Goal: Submit feedback/report problem

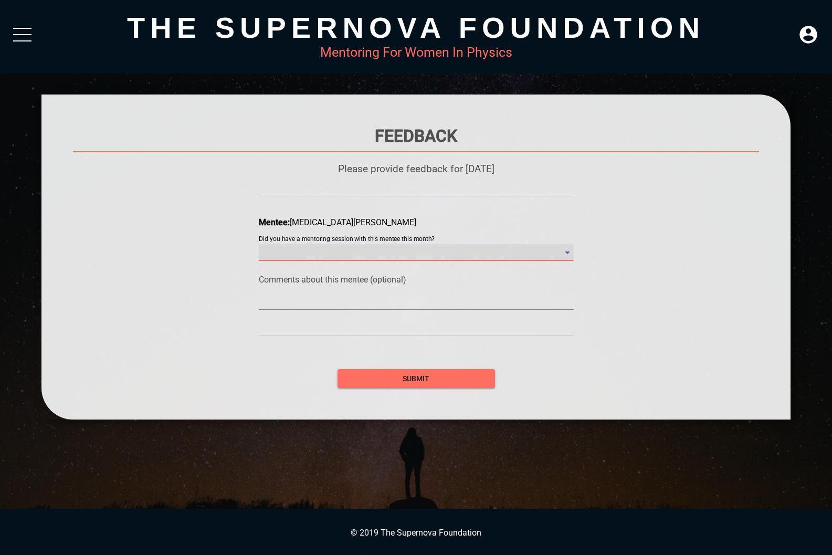
click at [340, 251] on month\? "​" at bounding box center [416, 252] width 315 height 17
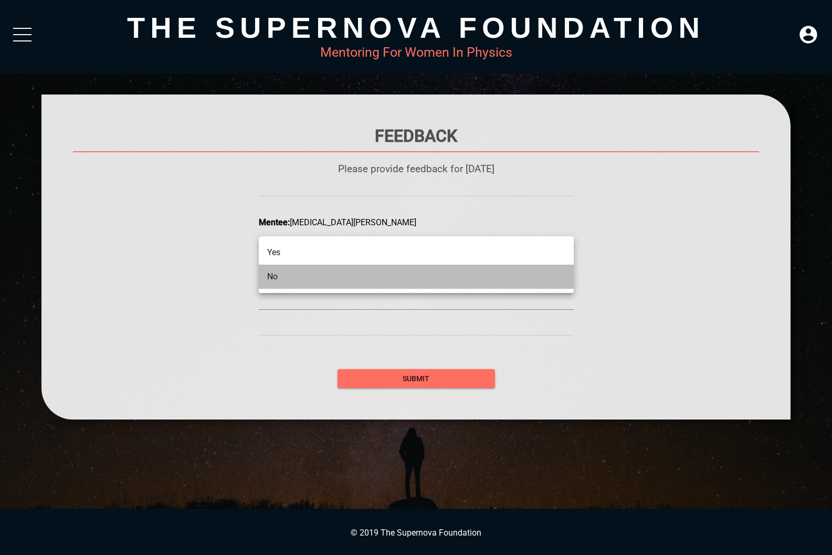
click at [321, 287] on li "No" at bounding box center [416, 277] width 315 height 24
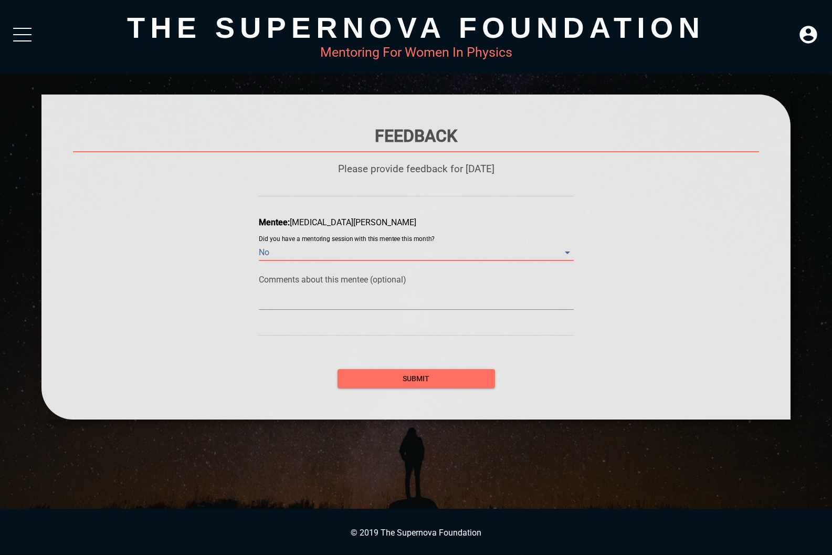
click at [303, 297] on textarea at bounding box center [416, 301] width 315 height 10
type textarea "N"
type textarea "No"
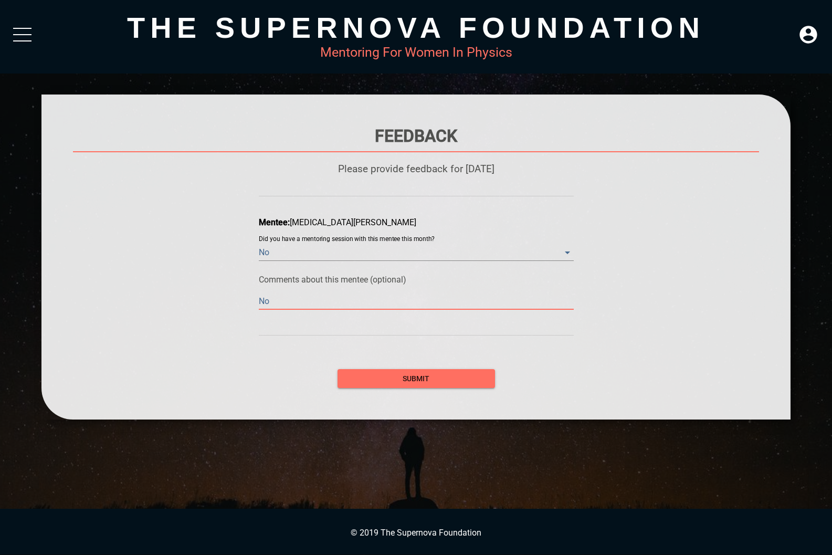
type textarea "No"
type textarea "No m"
type textarea "No me"
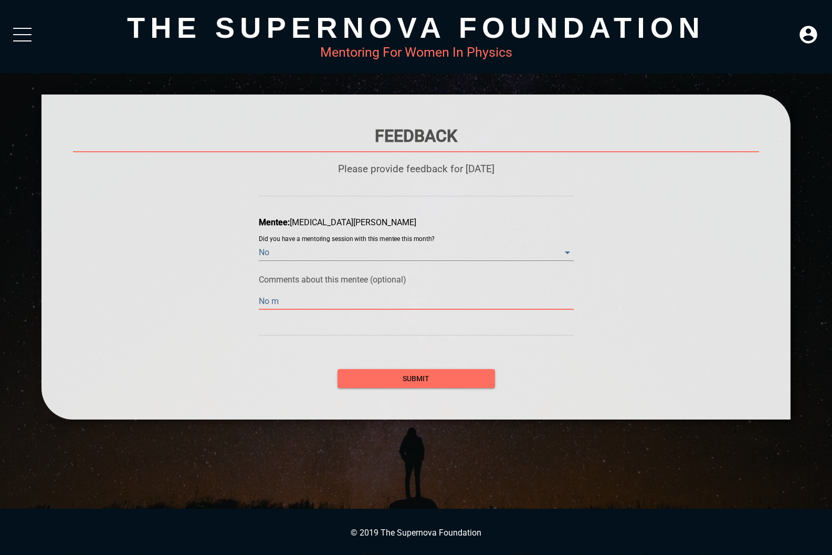
type textarea "No me"
type textarea "No mee"
type textarea "No meet"
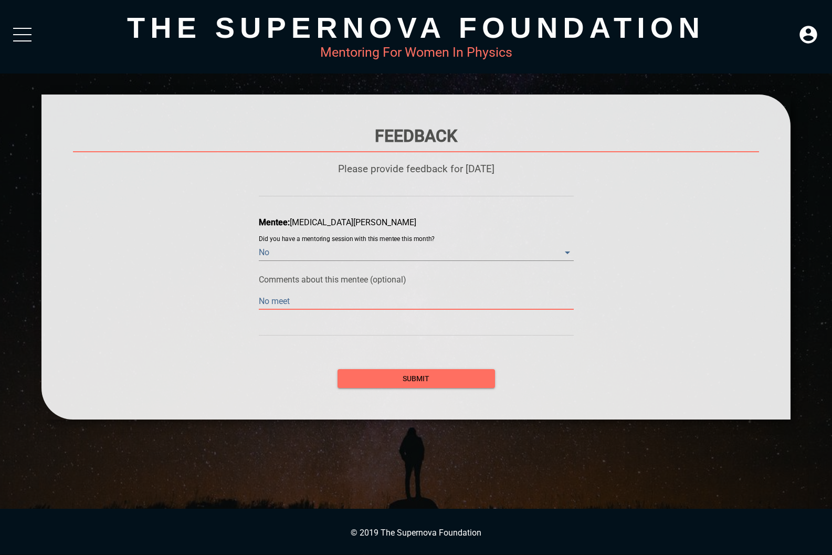
type textarea "No meeti"
type textarea "No meetin"
type textarea "No meeting"
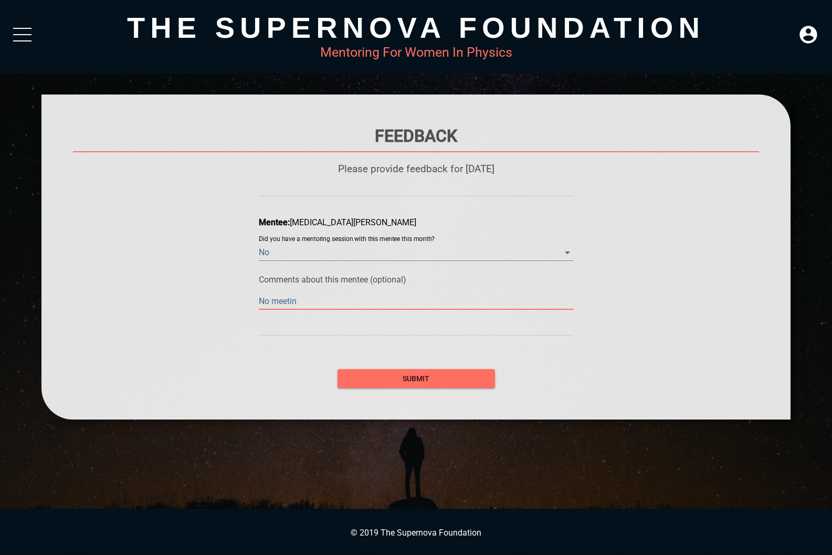
type textarea "No meeting"
type textarea "No meeting d"
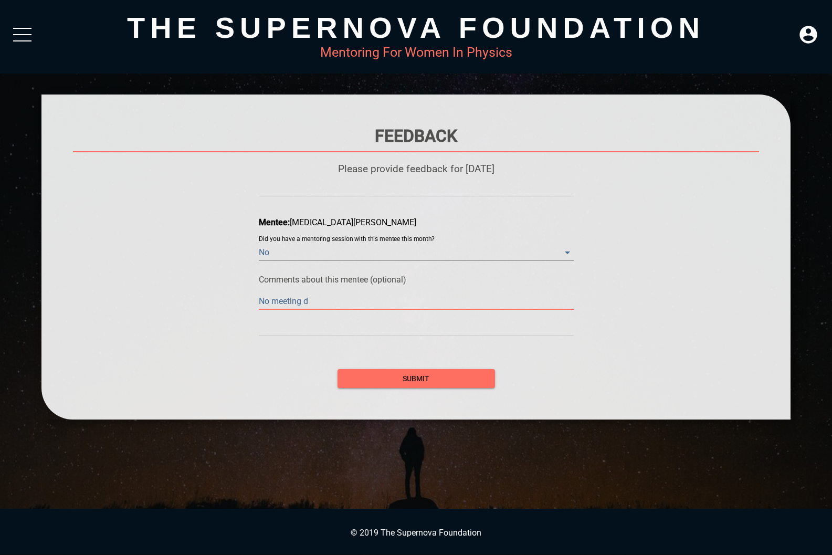
type textarea "No meeting du"
type textarea "No meeting due"
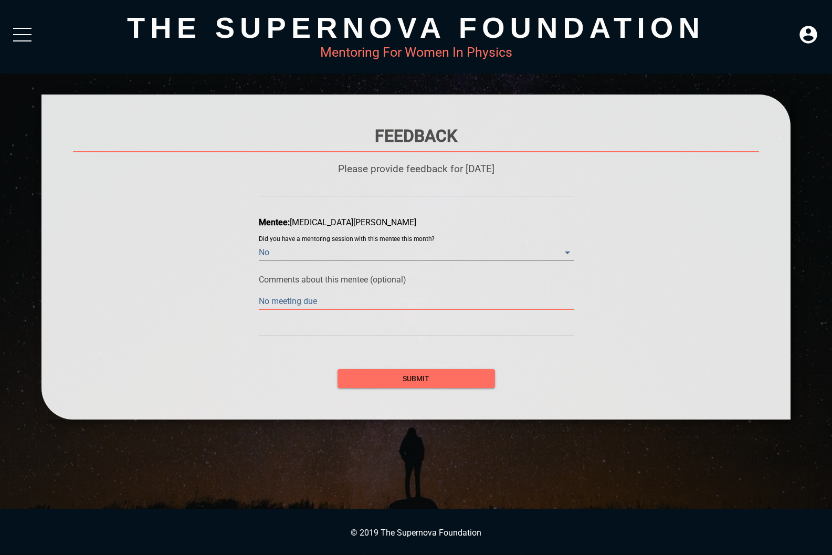
type textarea "No meeting due"
type textarea "No meeting due t"
type textarea "No meeting due to"
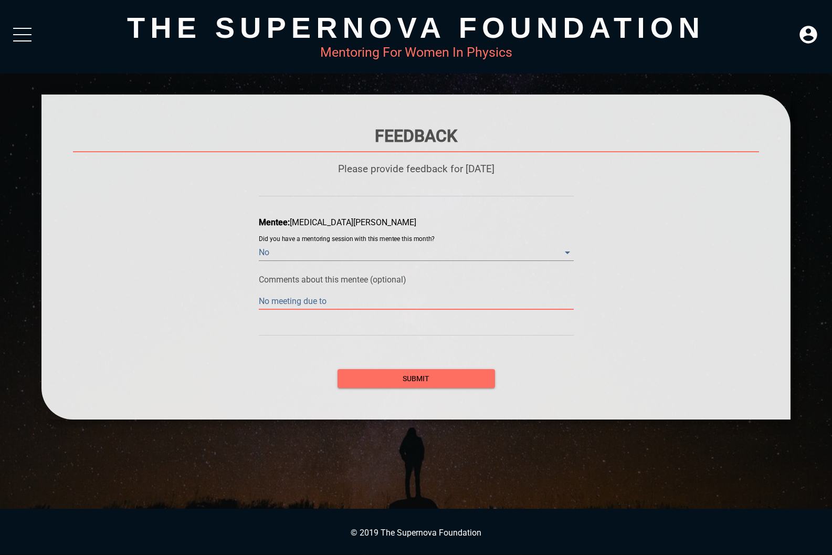
type textarea "No meeting due to"
type textarea "No meeting due to t"
type textarea "No meeting due to th"
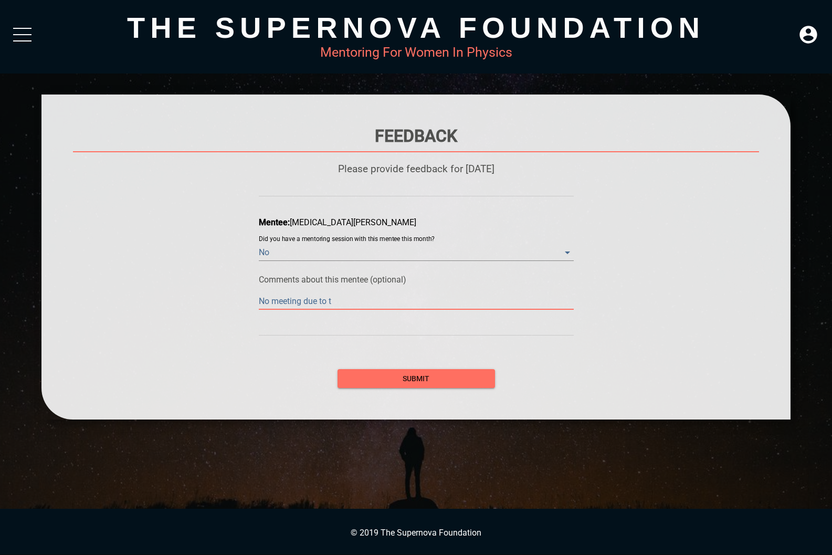
type textarea "No meeting due to th"
type textarea "No meeting due to the"
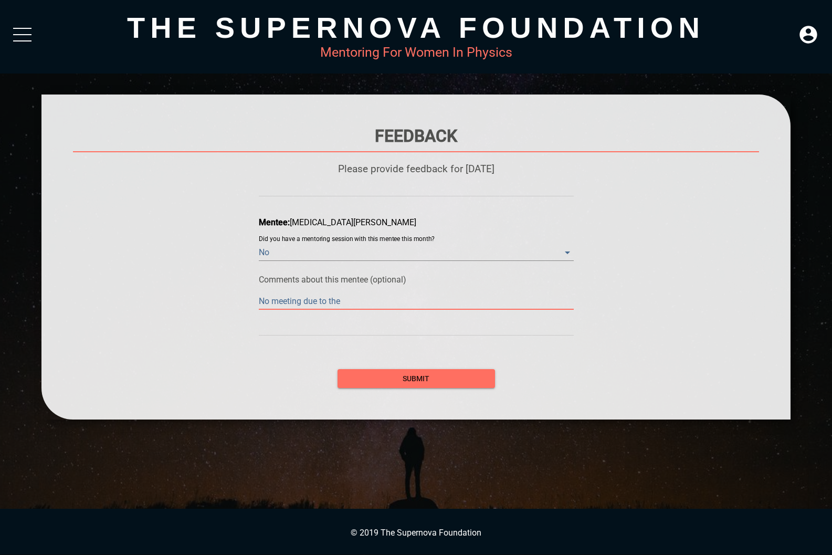
type textarea "No meeting due to the h"
type textarea "No meeting due to the hi"
type textarea "No meeting due to the h"
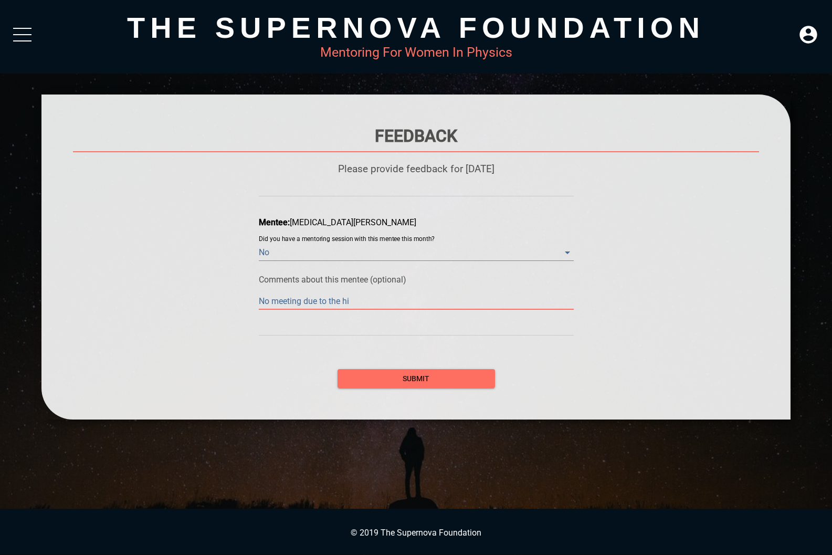
type textarea "No meeting due to the h"
type textarea "No meeting due to the ho"
type textarea "No meeting due to the hol"
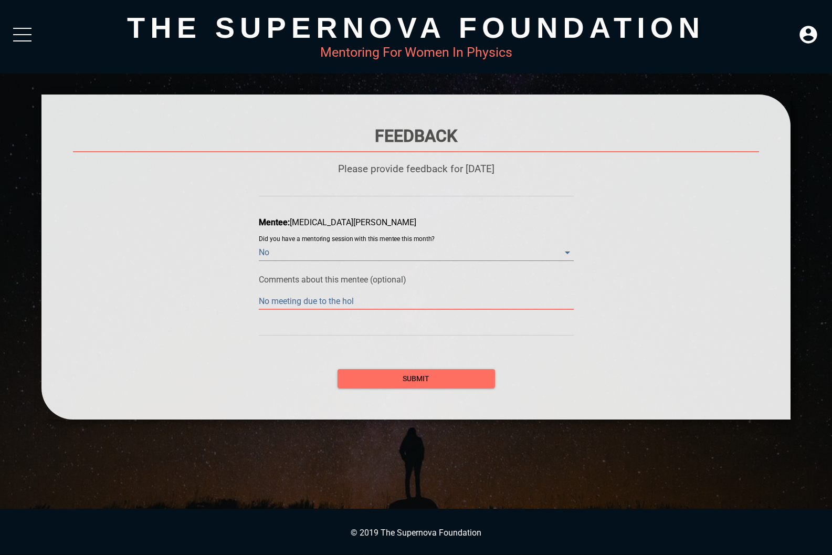
type textarea "No meeting due to the [DATE]"
type textarea "No meeting due to the holid"
type textarea "No meeting due to the holida"
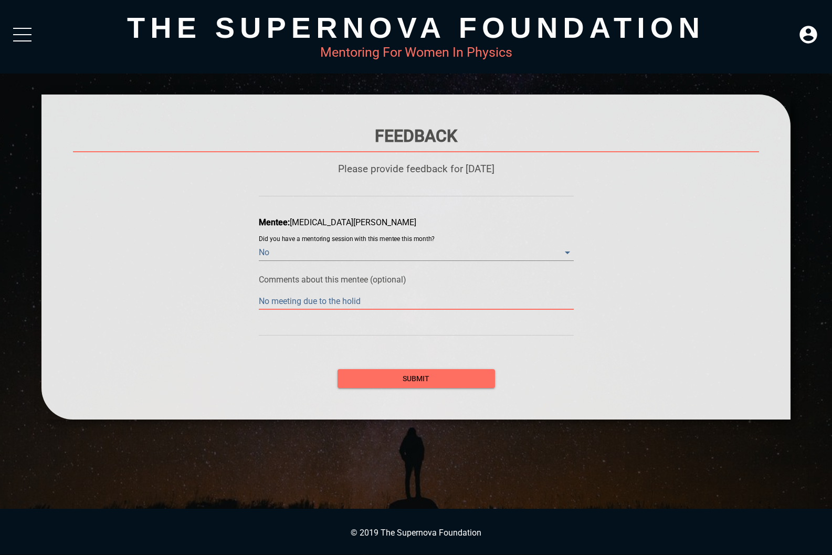
type textarea "No meeting due to the holida"
type textarea "No meeting due to the holiday"
type textarea "No meeting due to the holidays"
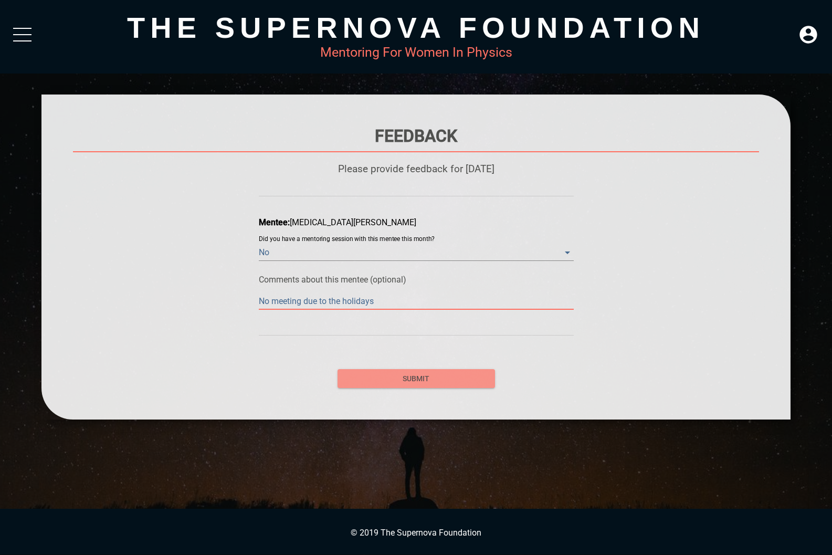
click at [394, 380] on span "submit" at bounding box center [416, 378] width 141 height 13
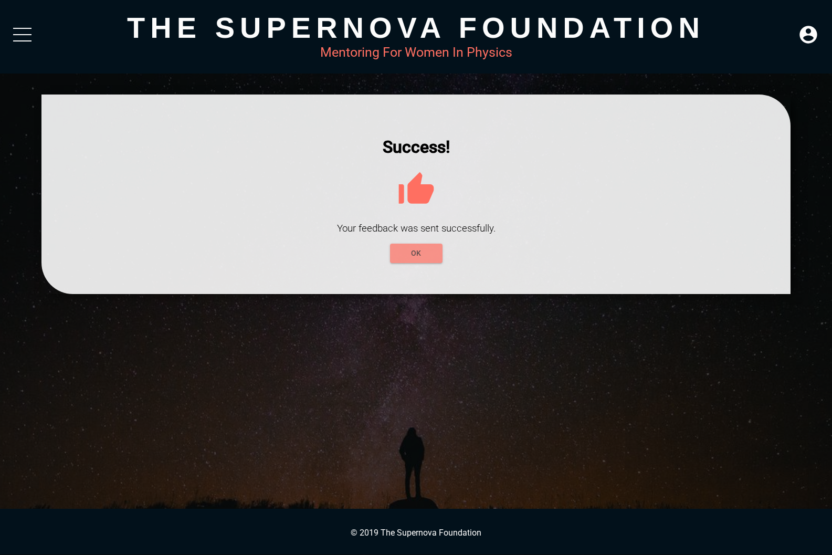
click at [406, 253] on span "OK" at bounding box center [417, 253] width 36 height 13
